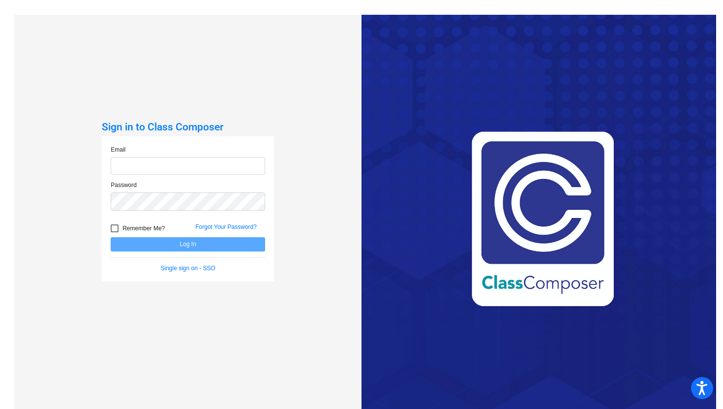
click at [171, 169] on input "email" at bounding box center [188, 166] width 154 height 18
type input "[EMAIL_ADDRESS][DOMAIN_NAME]"
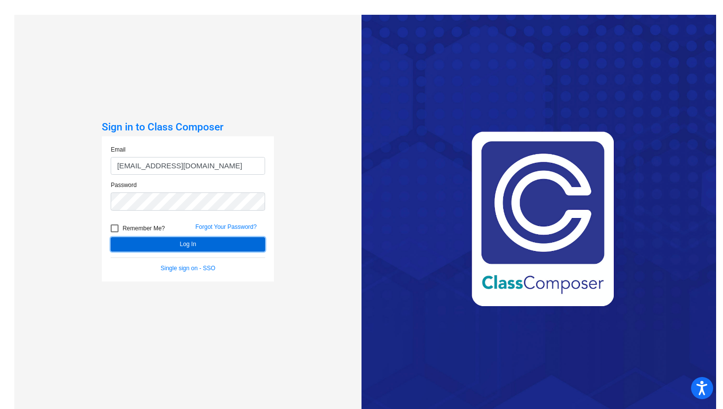
click at [175, 243] on button "Log In" at bounding box center [188, 244] width 154 height 14
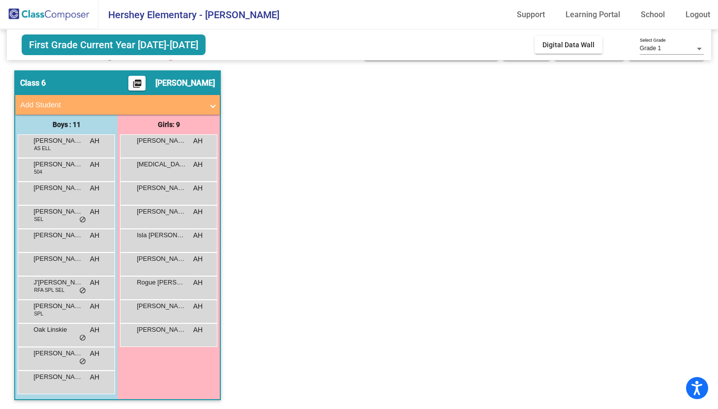
scroll to position [24, 0]
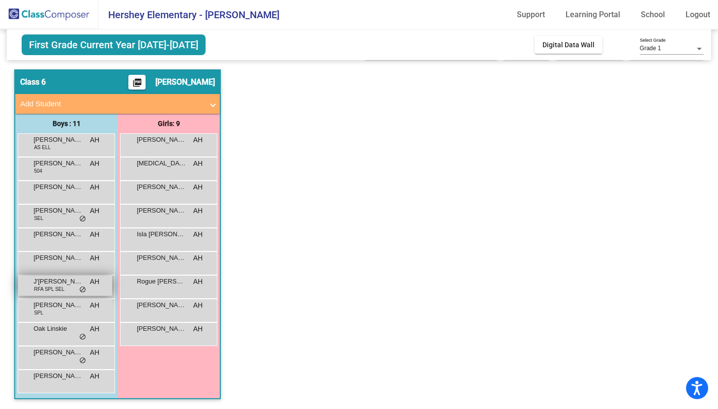
click at [65, 285] on span "J'[PERSON_NAME]" at bounding box center [57, 281] width 49 height 10
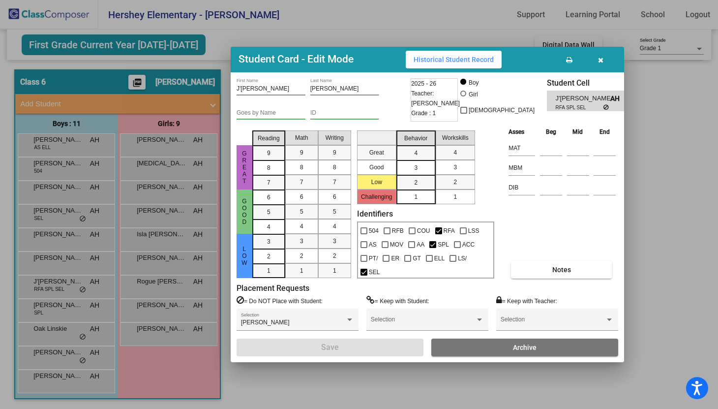
click at [458, 52] on button "Historical Student Record" at bounding box center [454, 60] width 96 height 18
click at [599, 57] on icon "button" at bounding box center [600, 60] width 5 height 7
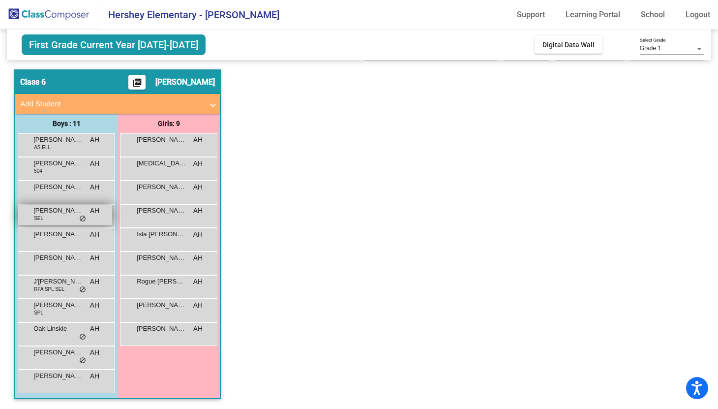
click at [55, 210] on span "[PERSON_NAME]" at bounding box center [57, 211] width 49 height 10
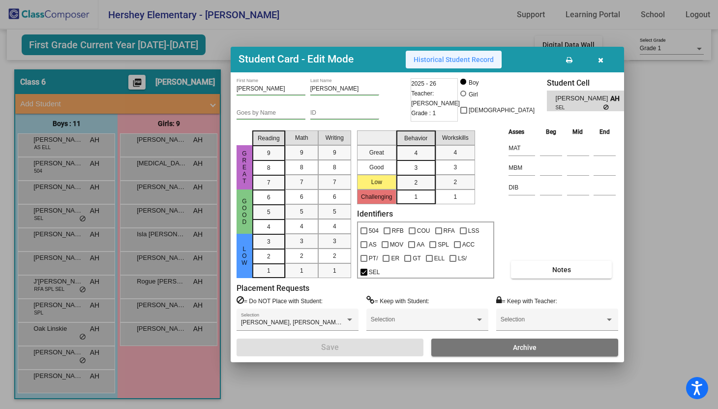
click at [435, 54] on button "Historical Student Record" at bounding box center [454, 60] width 96 height 18
click at [602, 58] on icon "button" at bounding box center [600, 60] width 5 height 7
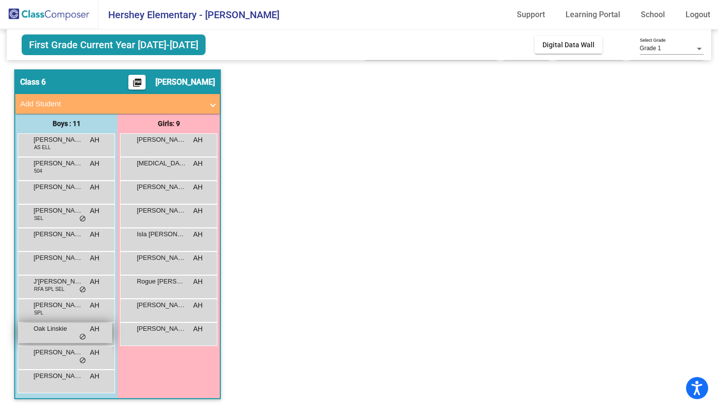
click at [56, 333] on span "Oak Linskie" at bounding box center [57, 329] width 49 height 10
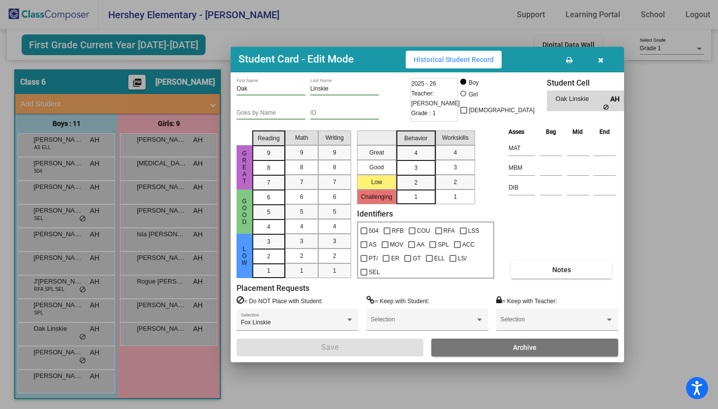
click at [465, 54] on button "Historical Student Record" at bounding box center [454, 60] width 96 height 18
click at [596, 57] on button "button" at bounding box center [600, 60] width 31 height 18
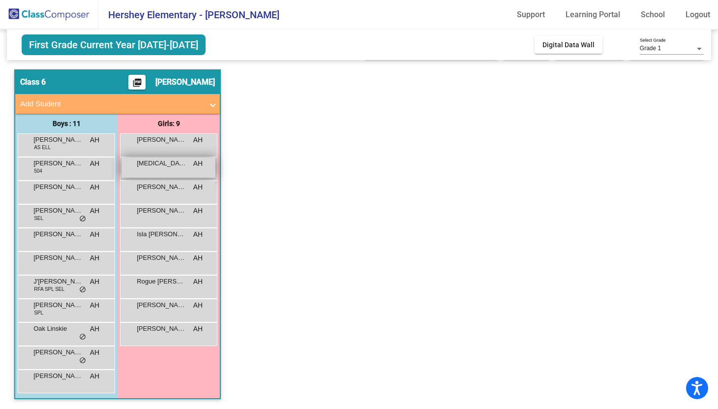
click at [153, 165] on span "[MEDICAL_DATA][PERSON_NAME]" at bounding box center [161, 163] width 49 height 10
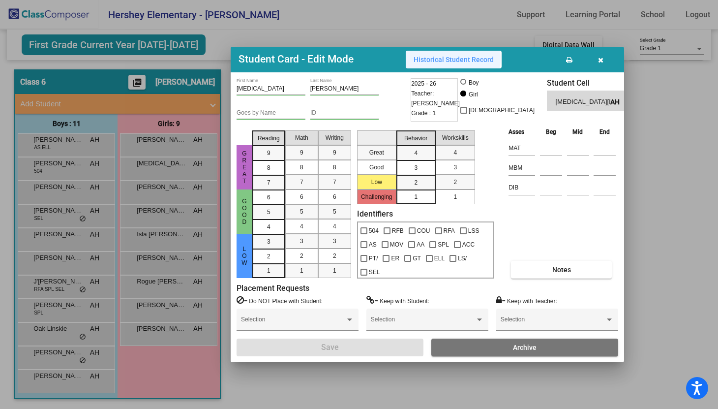
click at [448, 59] on span "Historical Student Record" at bounding box center [454, 60] width 80 height 8
click at [601, 57] on icon "button" at bounding box center [600, 60] width 5 height 7
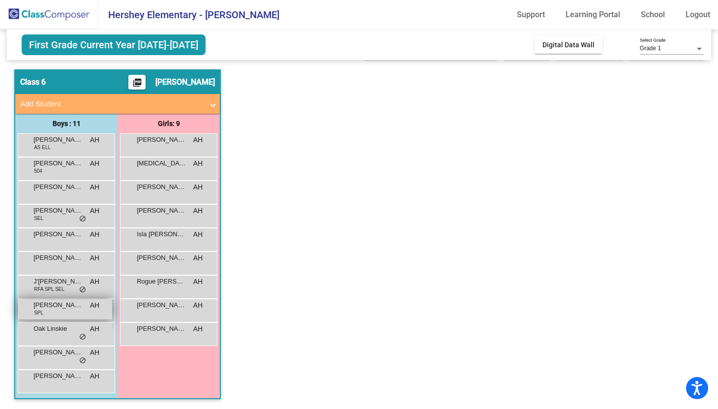
click at [54, 311] on div "[PERSON_NAME] SPL AH lock do_not_disturb_alt" at bounding box center [65, 309] width 94 height 20
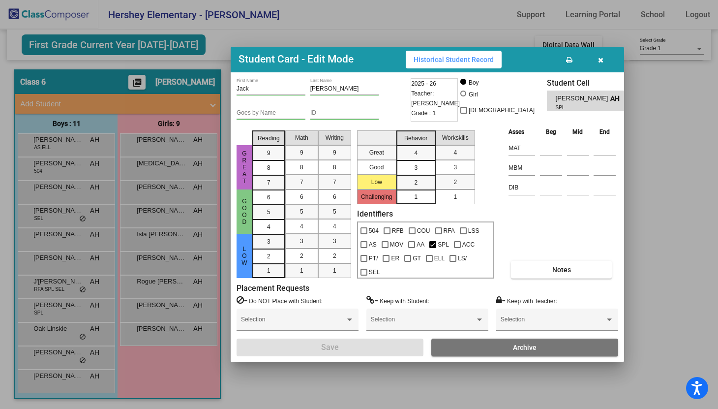
click at [460, 56] on span "Historical Student Record" at bounding box center [454, 60] width 80 height 8
click at [600, 60] on icon "button" at bounding box center [600, 60] width 5 height 7
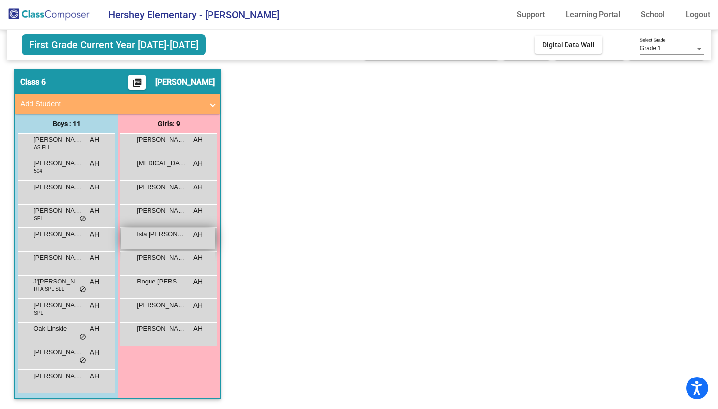
click at [173, 235] on span "Isla [PERSON_NAME]" at bounding box center [161, 234] width 49 height 10
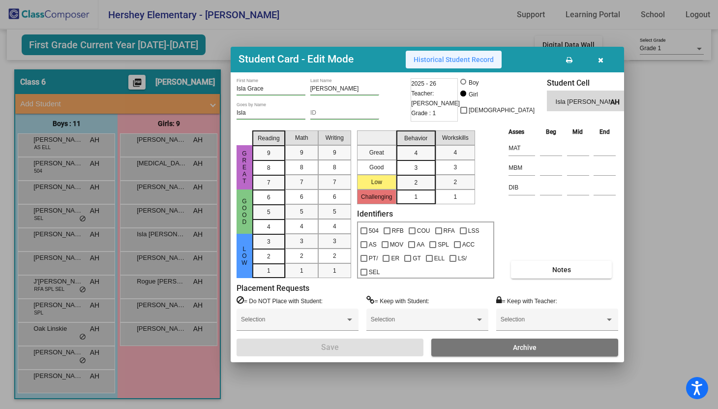
click at [461, 55] on button "Historical Student Record" at bounding box center [454, 60] width 96 height 18
click at [600, 60] on icon "button" at bounding box center [600, 60] width 5 height 7
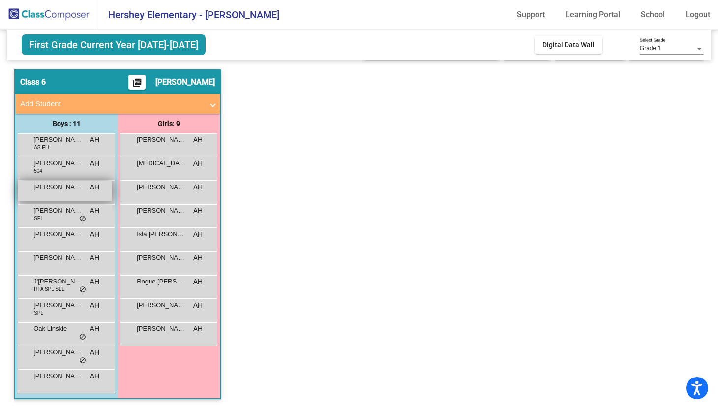
click at [63, 192] on div "[PERSON_NAME] AH lock do_not_disturb_alt" at bounding box center [65, 191] width 94 height 20
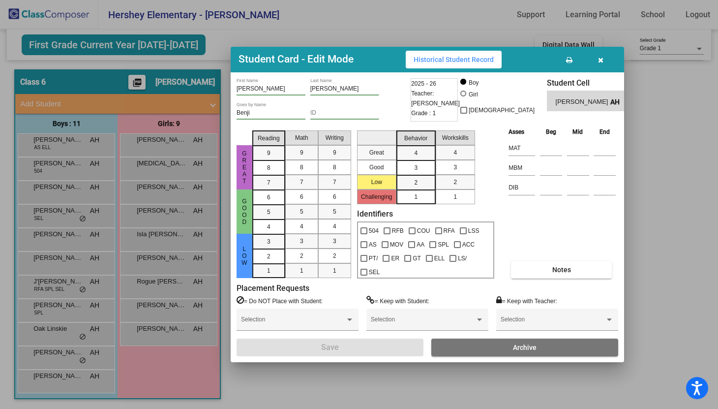
click at [435, 58] on span "Historical Student Record" at bounding box center [454, 60] width 80 height 8
click at [603, 57] on button "button" at bounding box center [600, 60] width 31 height 18
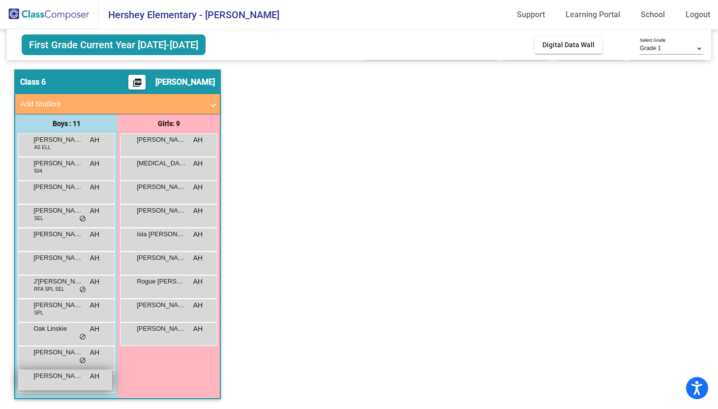
click at [49, 378] on span "[PERSON_NAME]" at bounding box center [57, 376] width 49 height 10
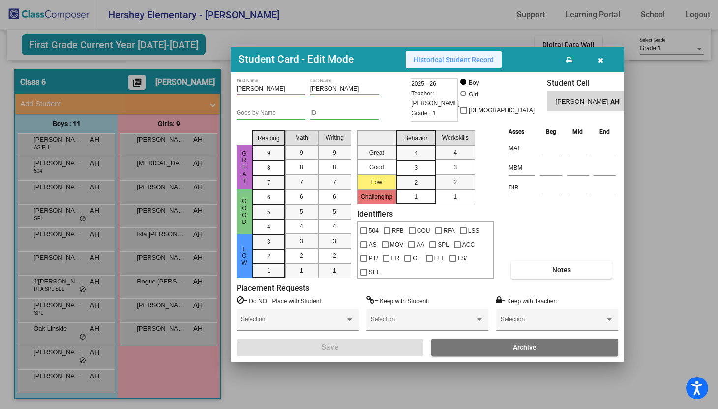
click at [458, 55] on button "Historical Student Record" at bounding box center [454, 60] width 96 height 18
click at [602, 56] on span "button" at bounding box center [600, 60] width 5 height 8
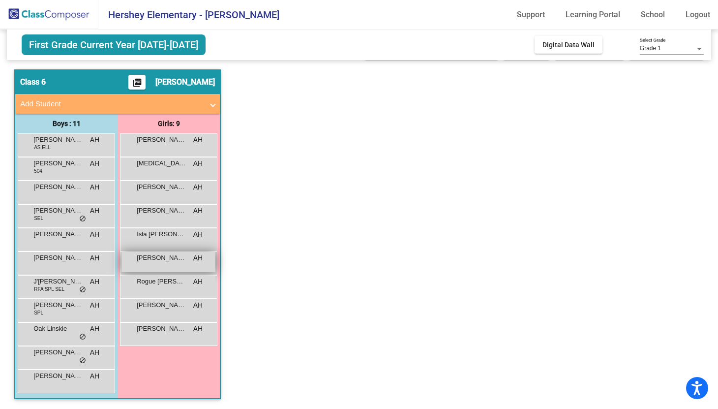
click at [162, 262] on div "[PERSON_NAME] AH lock do_not_disturb_alt" at bounding box center [169, 262] width 94 height 20
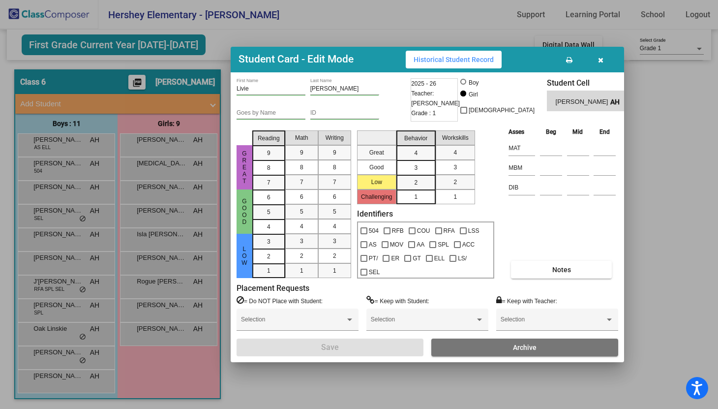
click at [439, 57] on span "Historical Student Record" at bounding box center [454, 60] width 80 height 8
click at [596, 60] on button "button" at bounding box center [600, 60] width 31 height 18
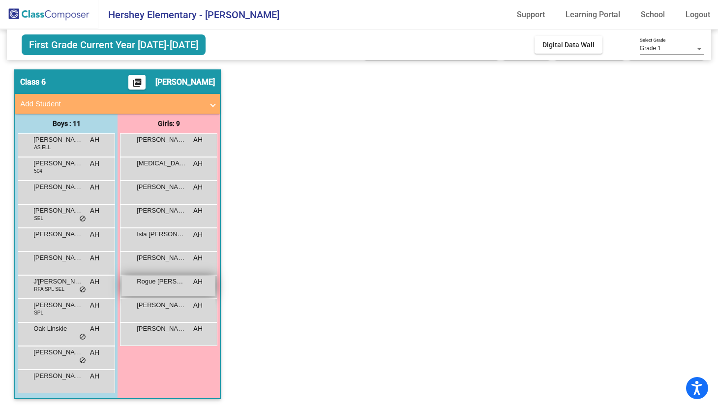
click at [141, 279] on span "Rogue [PERSON_NAME]" at bounding box center [161, 281] width 49 height 10
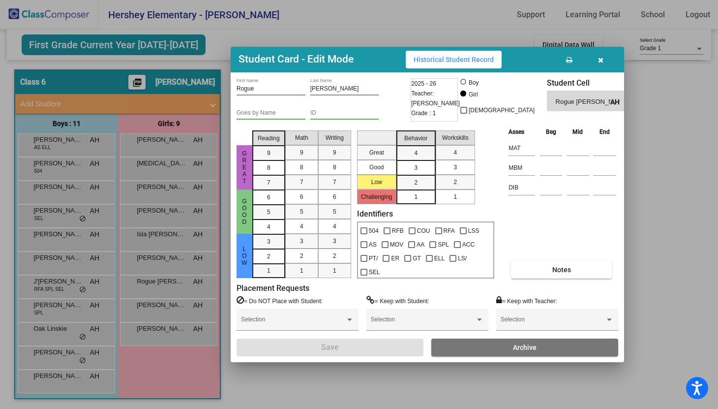
click at [456, 54] on button "Historical Student Record" at bounding box center [454, 60] width 96 height 18
click at [600, 60] on icon "button" at bounding box center [600, 60] width 5 height 7
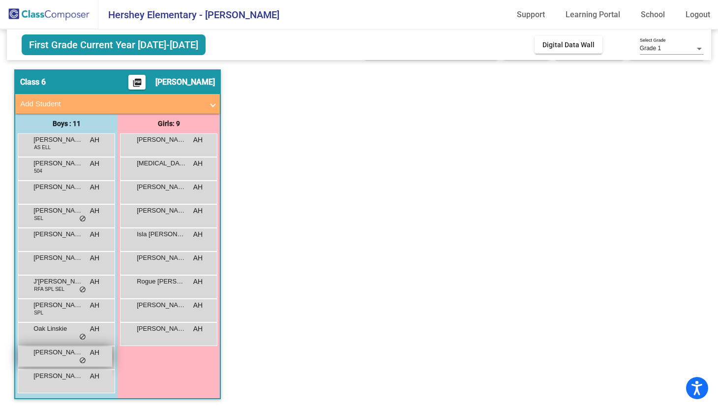
click at [60, 353] on span "[PERSON_NAME]" at bounding box center [57, 352] width 49 height 10
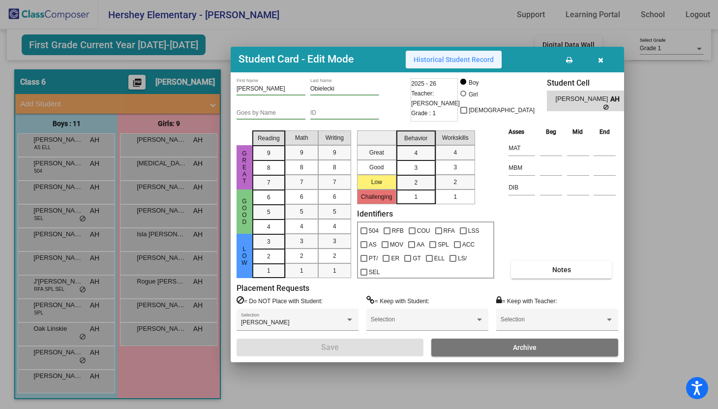
click at [427, 56] on span "Historical Student Record" at bounding box center [454, 60] width 80 height 8
click at [598, 54] on button "button" at bounding box center [600, 60] width 31 height 18
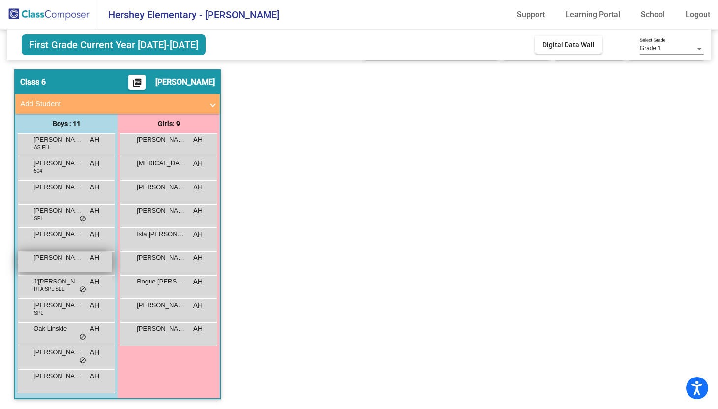
click at [72, 264] on div "[PERSON_NAME] AH lock do_not_disturb_alt" at bounding box center [65, 262] width 94 height 20
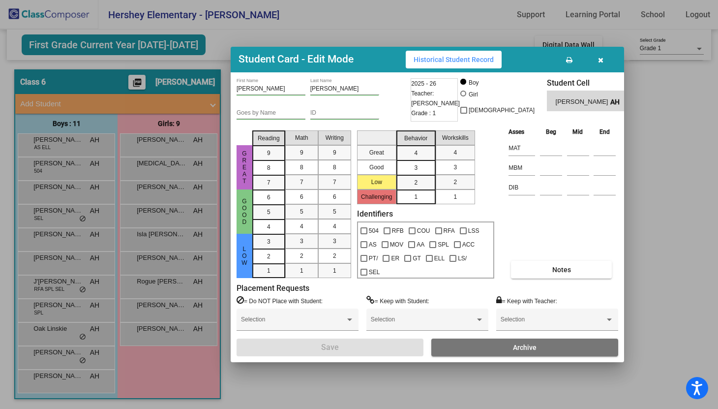
click at [440, 53] on button "Historical Student Record" at bounding box center [454, 60] width 96 height 18
click at [606, 53] on button "button" at bounding box center [600, 60] width 31 height 18
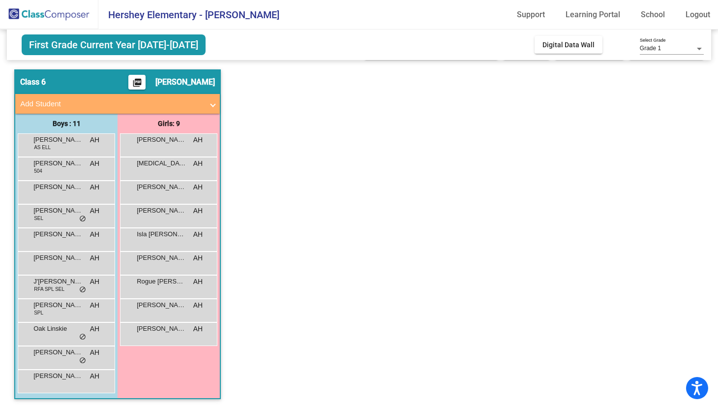
scroll to position [0, 0]
